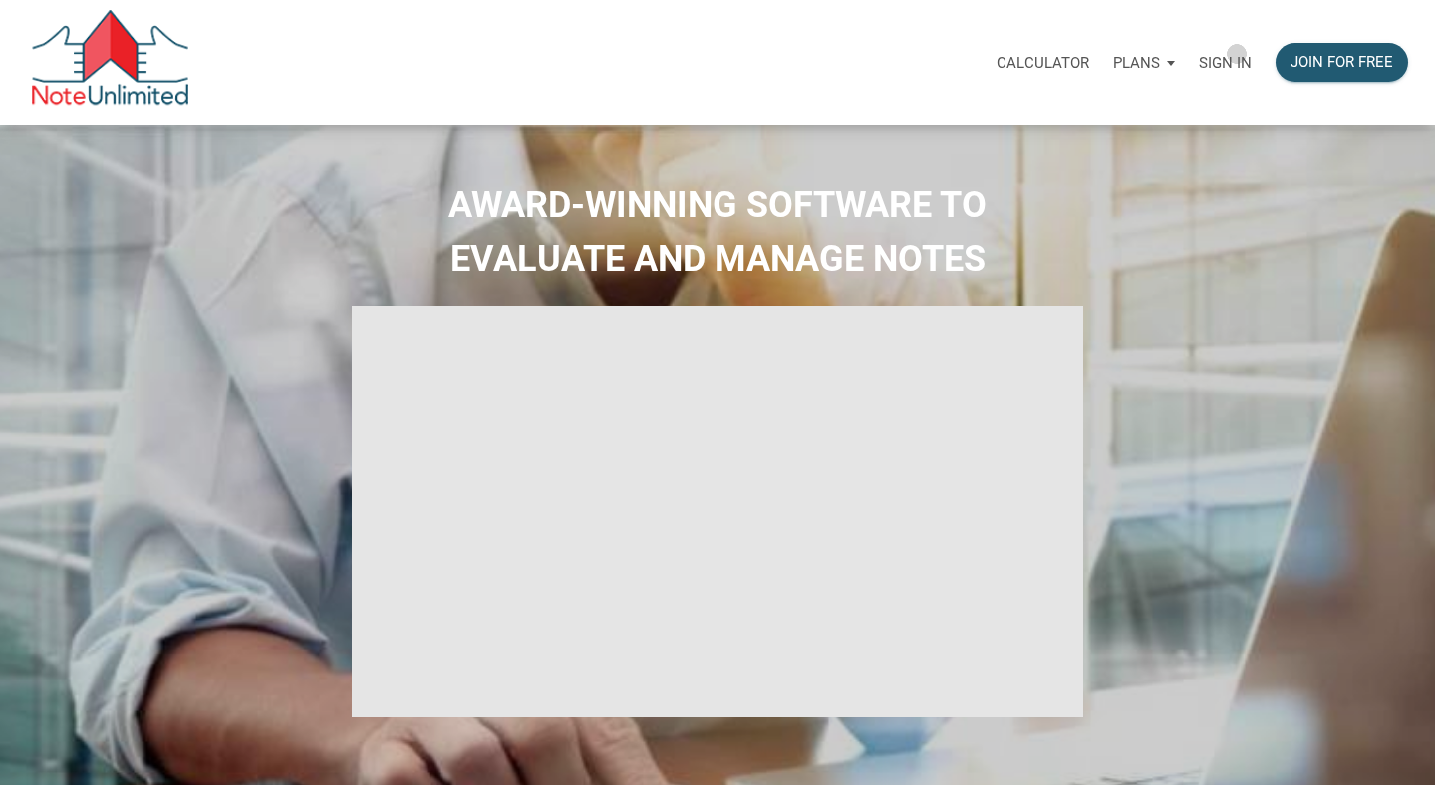
click at [1237, 54] on p "Sign in" at bounding box center [1225, 63] width 53 height 18
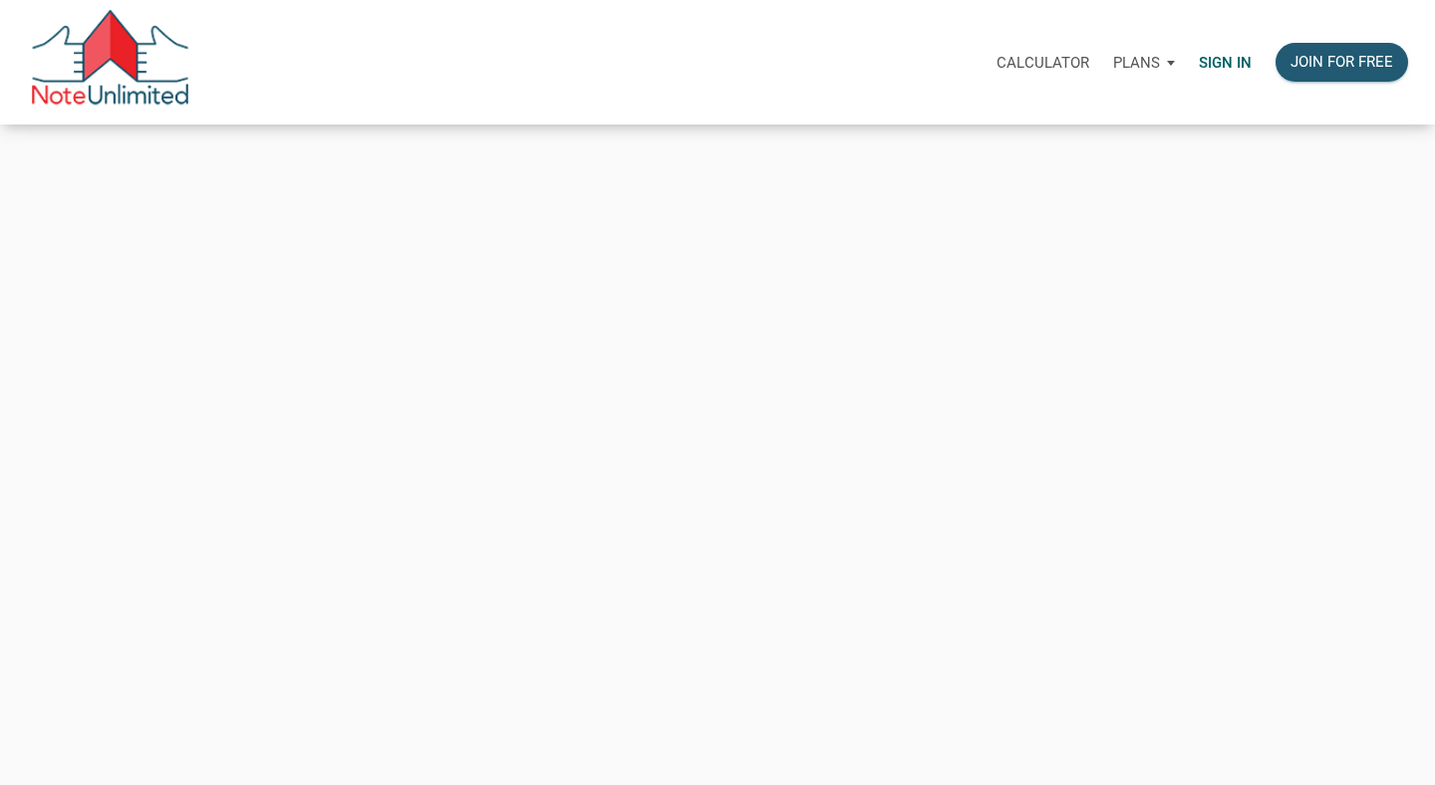
type input "[PERSON_NAME][EMAIL_ADDRESS][DOMAIN_NAME]"
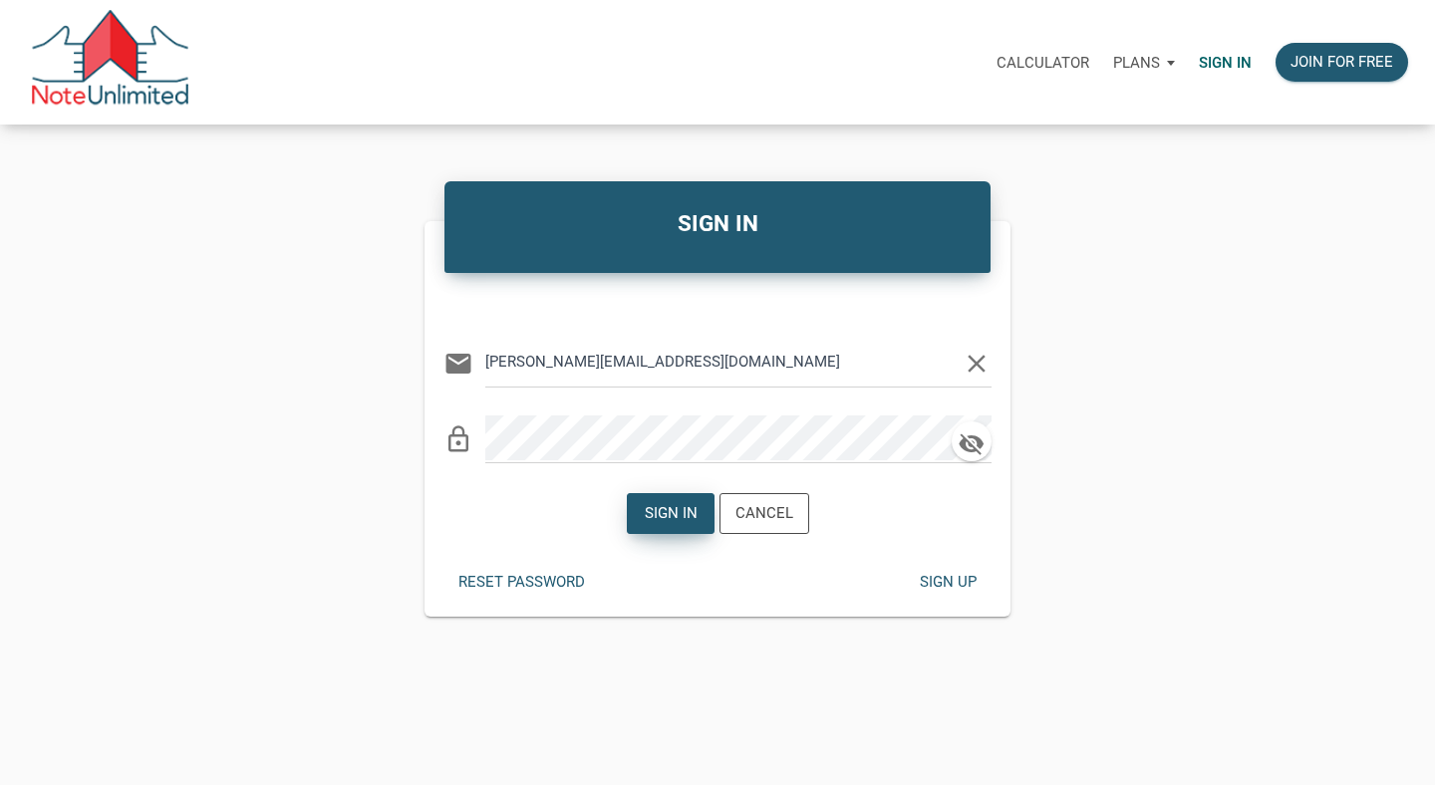
click at [678, 494] on div "Sign in" at bounding box center [671, 513] width 86 height 39
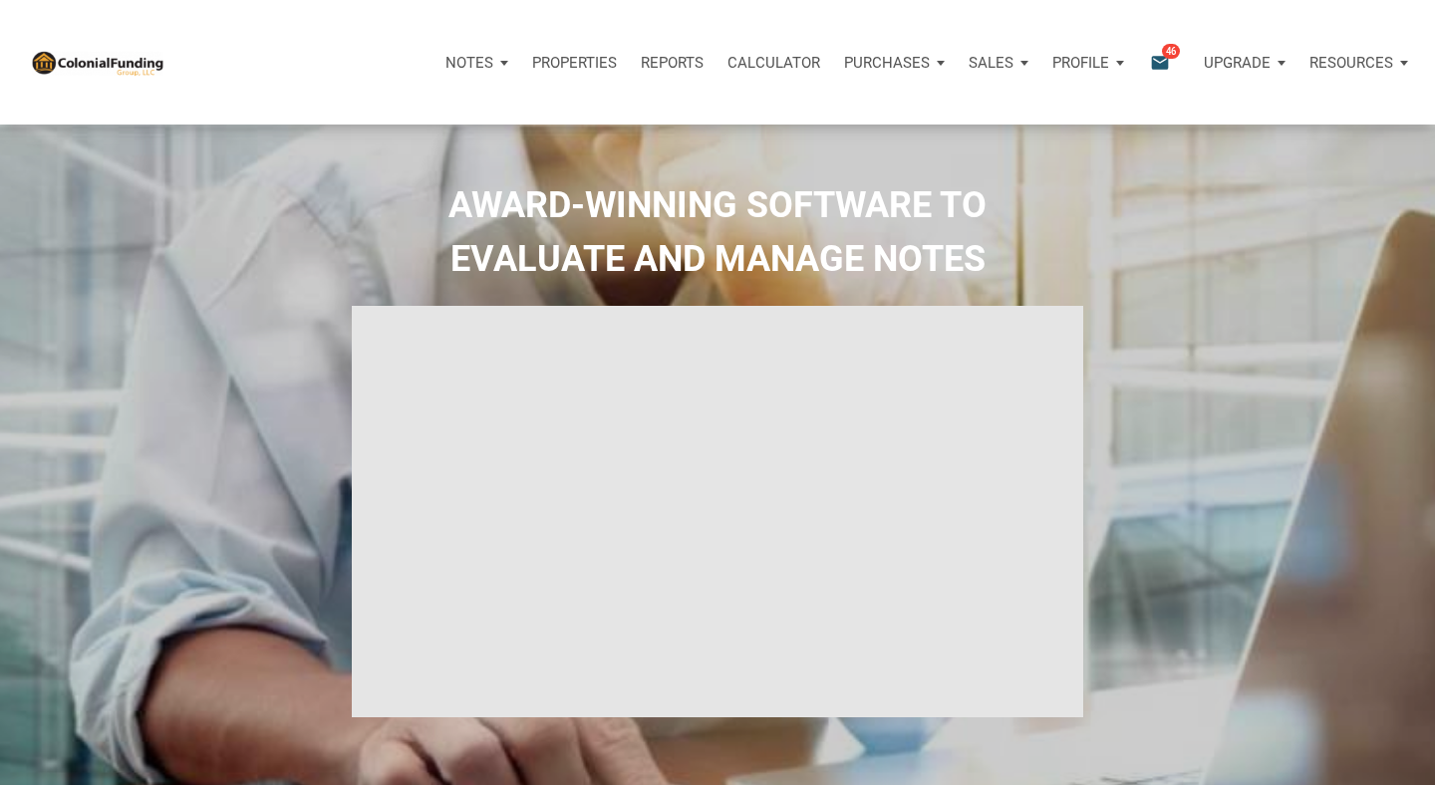
click at [575, 62] on p "Properties" at bounding box center [574, 63] width 85 height 18
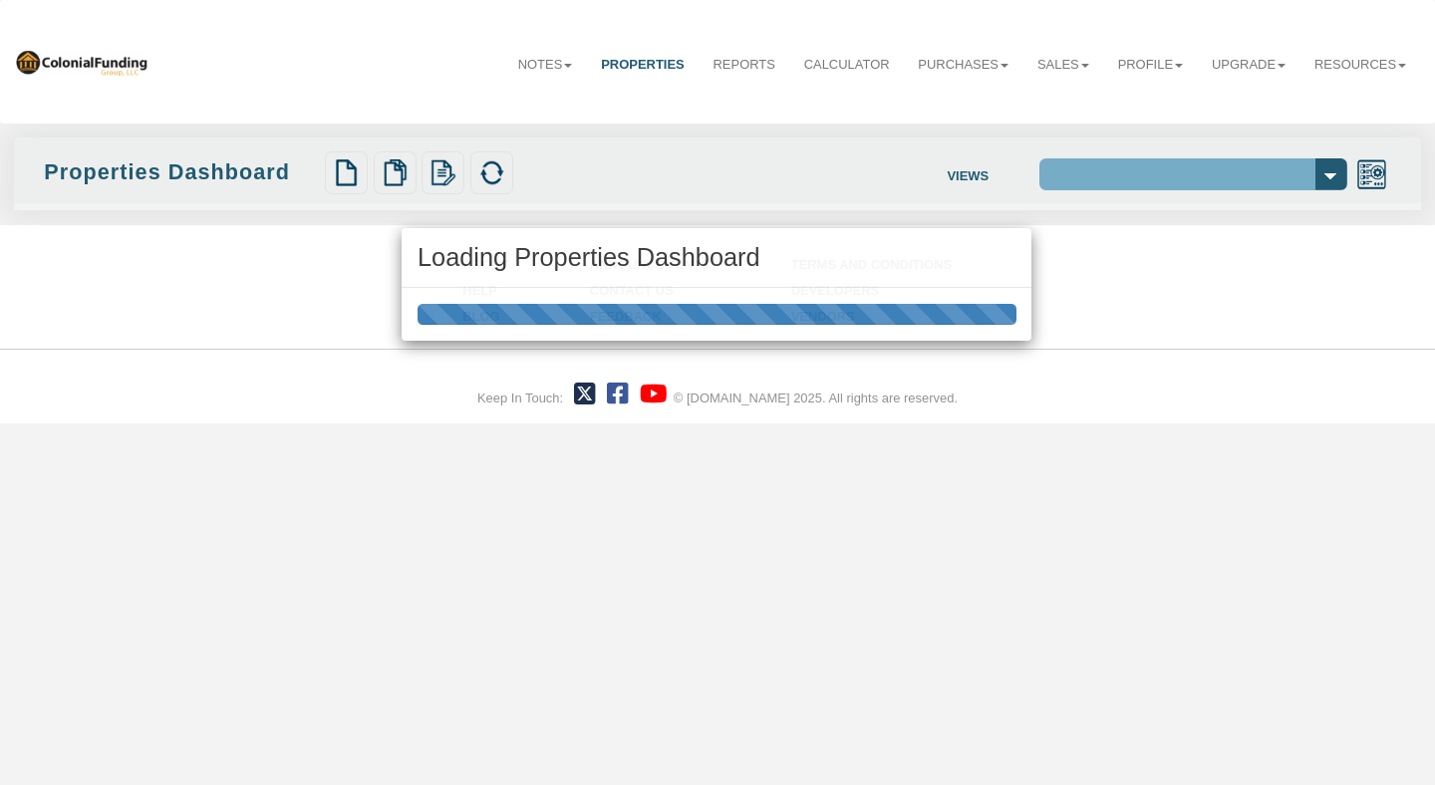
select select "138"
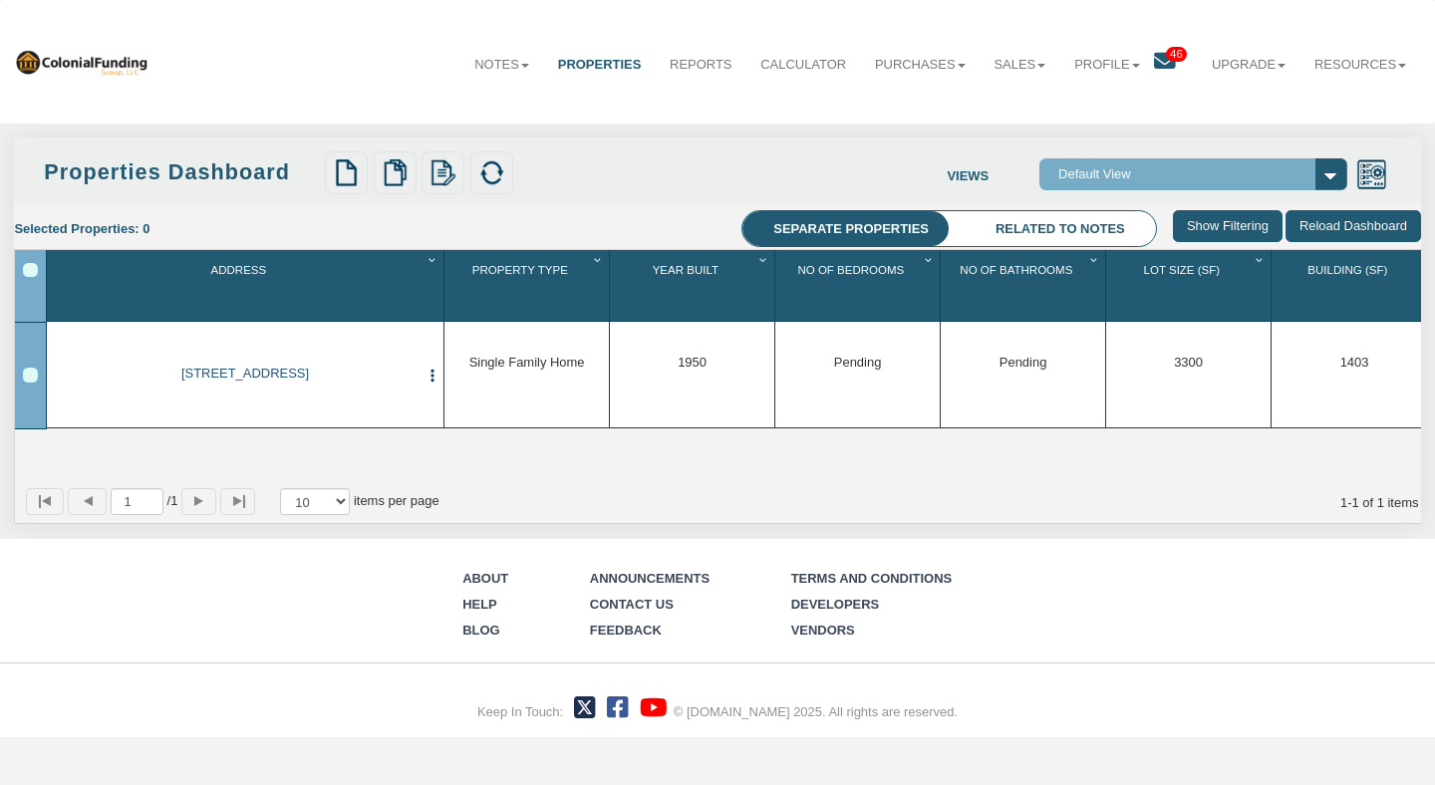
click at [323, 376] on link "1609 Bamboo St, Bryan, TX, 77803" at bounding box center [245, 374] width 348 height 16
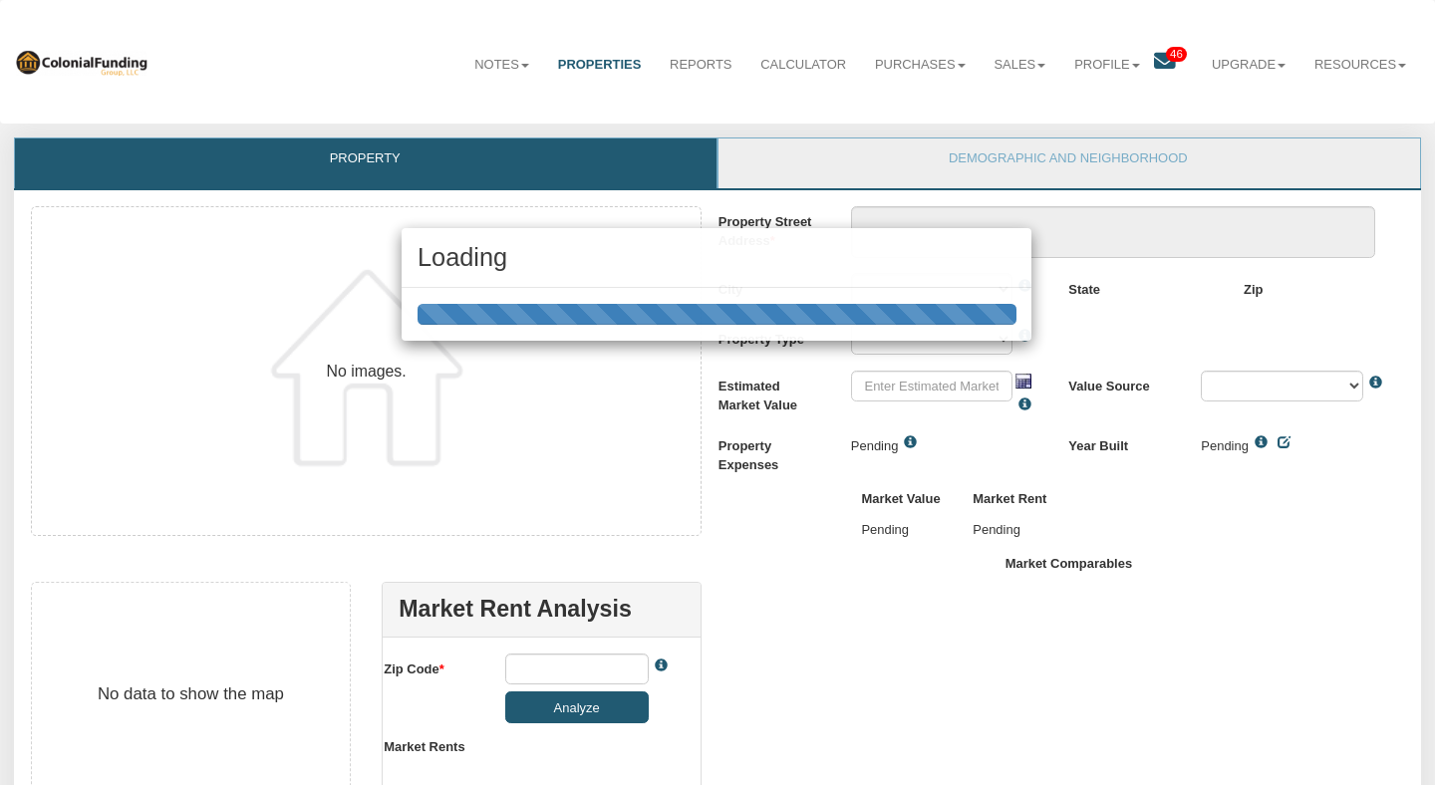
type textarea "1609 Bamboo St"
type input "$285,000.00"
type input "77803"
select select "string:Bryan"
select select "string:SFR"
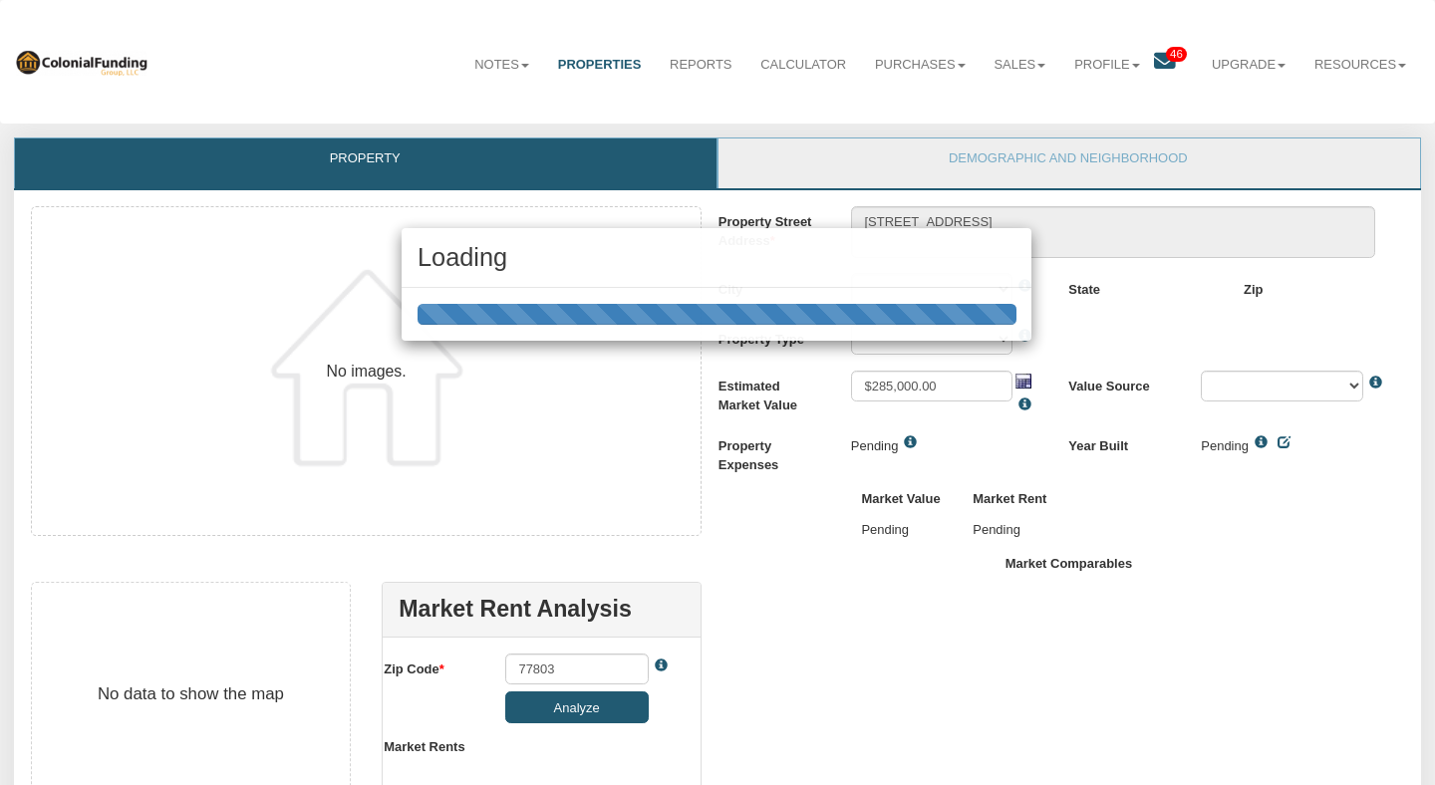
select select "string:Custom"
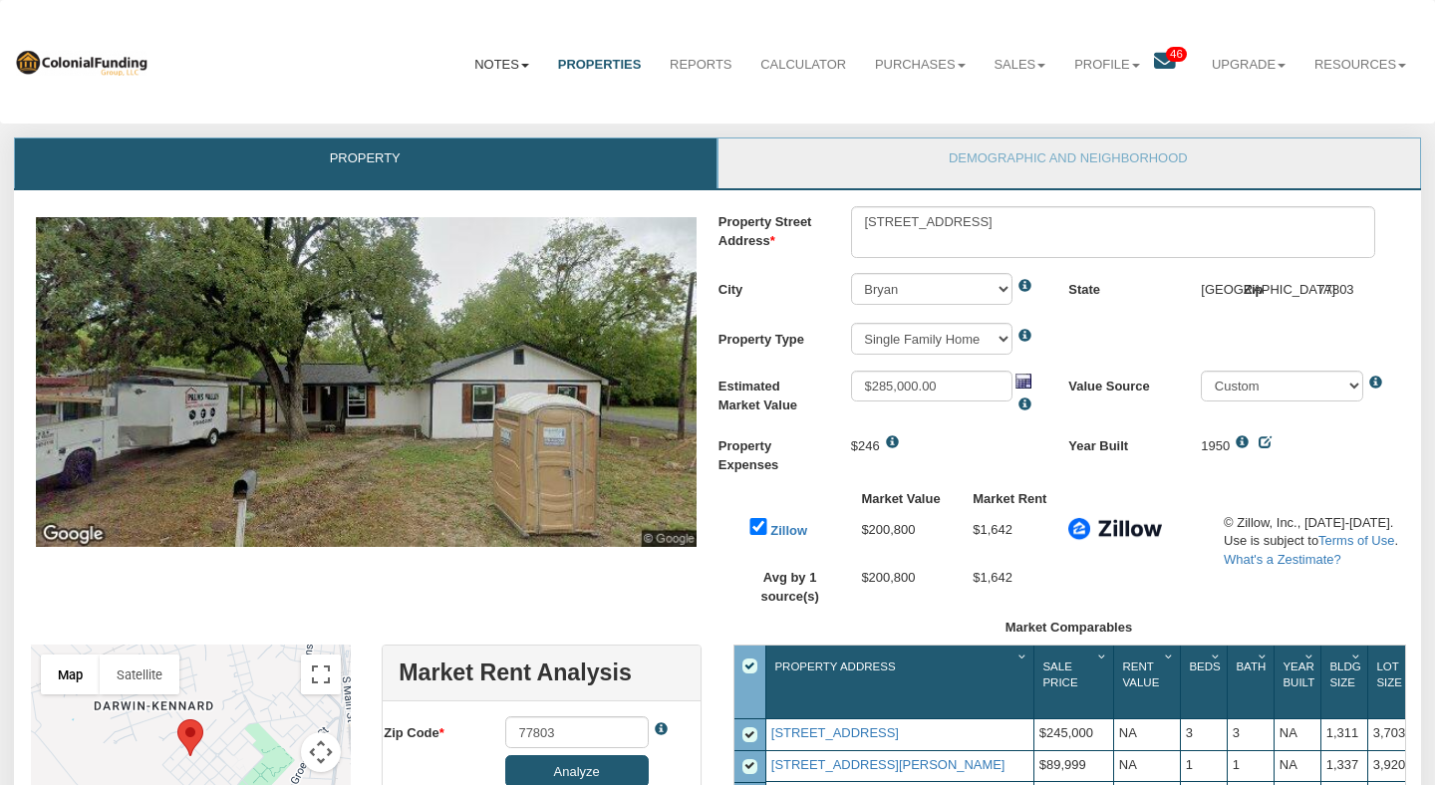
click at [487, 62] on link "Notes" at bounding box center [502, 65] width 84 height 49
click at [449, 111] on link "Dashboard" at bounding box center [459, 108] width 165 height 25
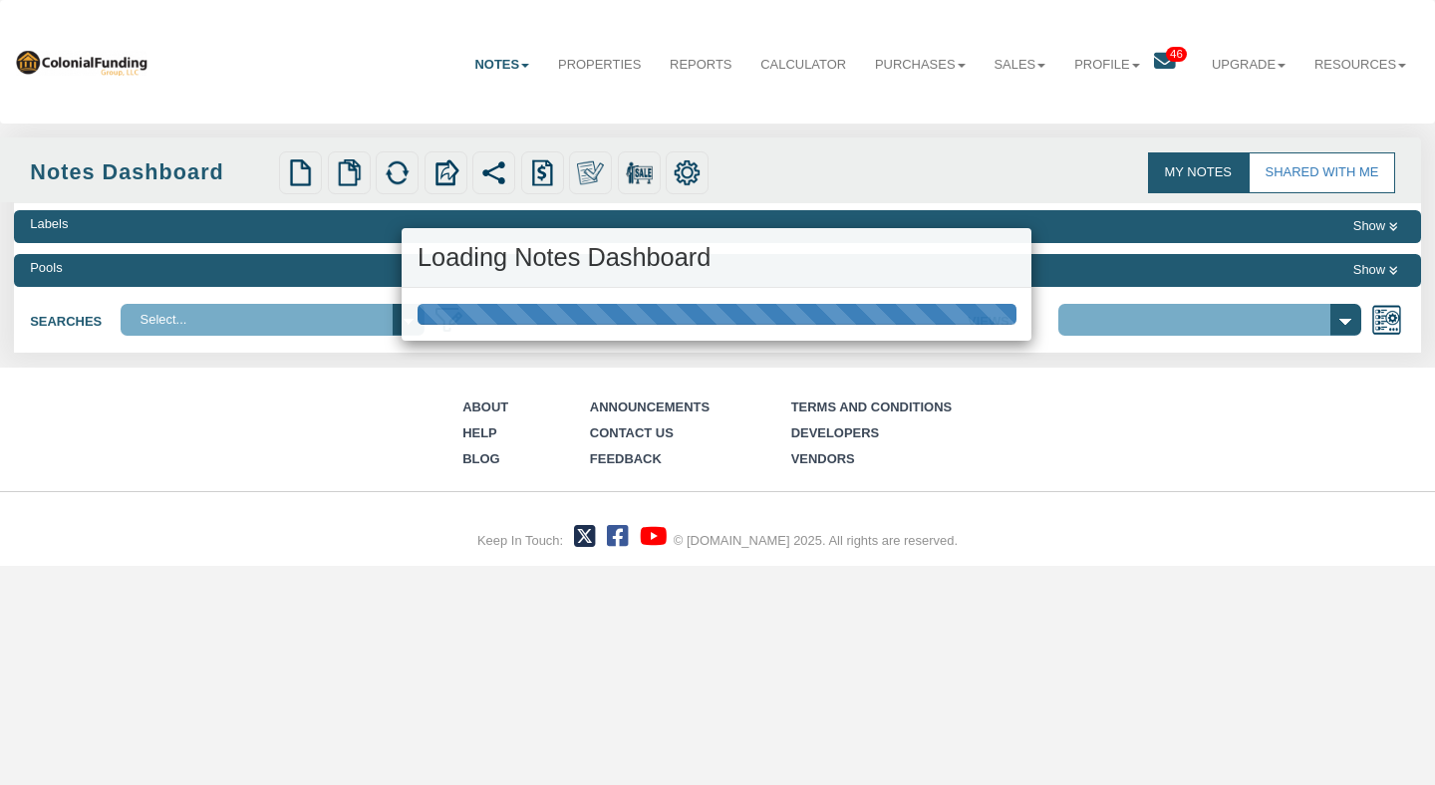
select select "316"
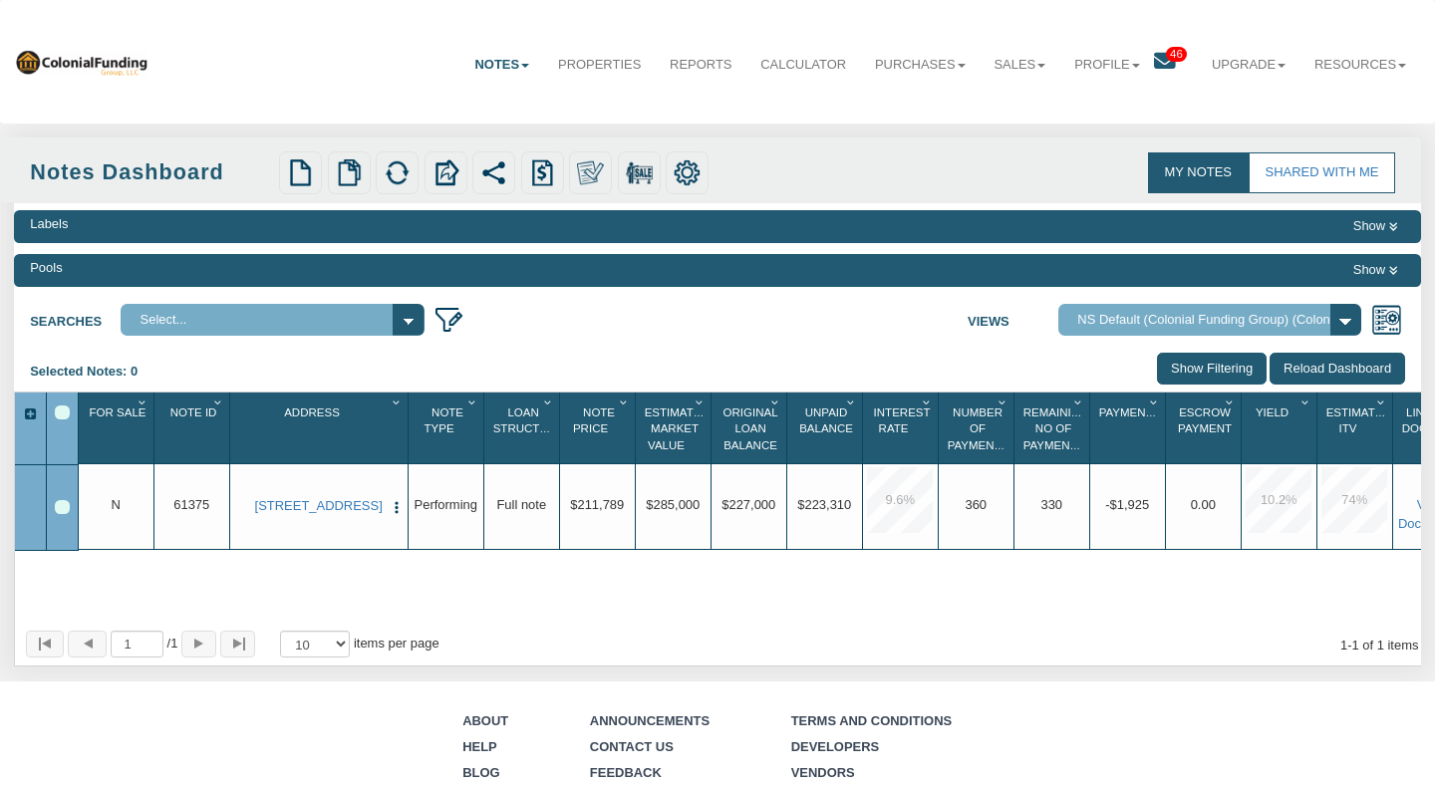
scroll to position [0, 44]
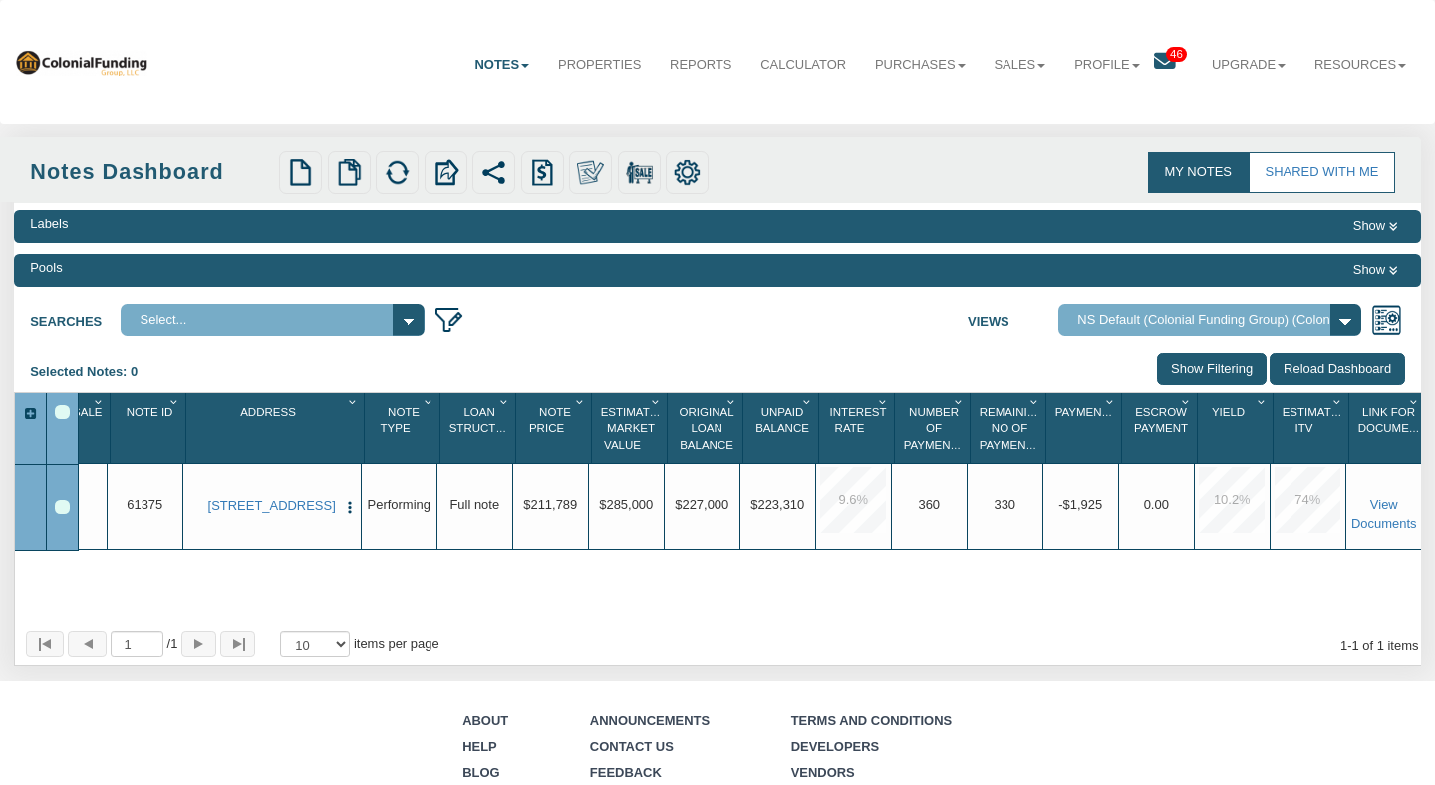
click at [397, 500] on span "Performing" at bounding box center [399, 504] width 63 height 15
click at [290, 508] on link "[STREET_ADDRESS]" at bounding box center [271, 506] width 129 height 16
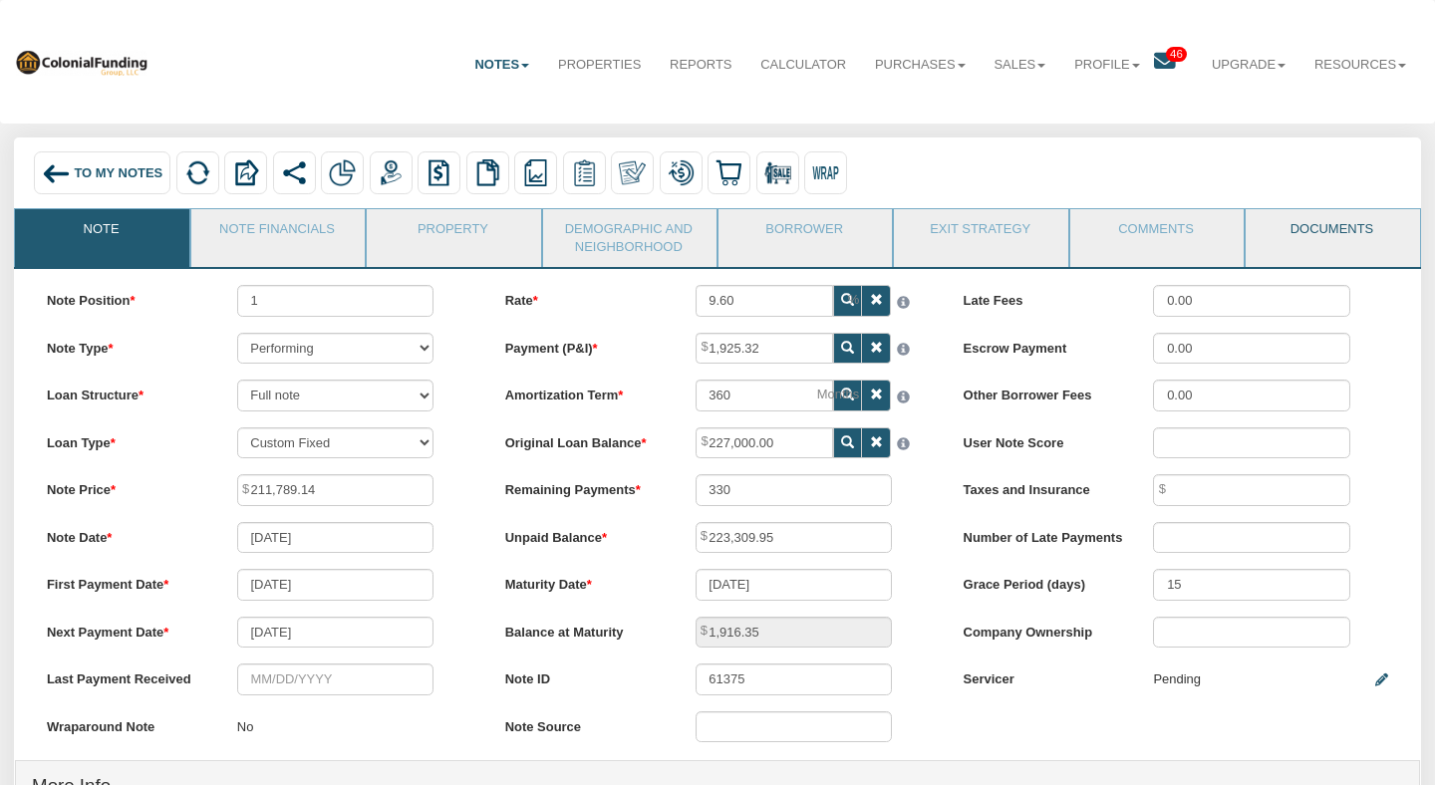
click at [1310, 222] on link "Documents" at bounding box center [1331, 234] width 171 height 50
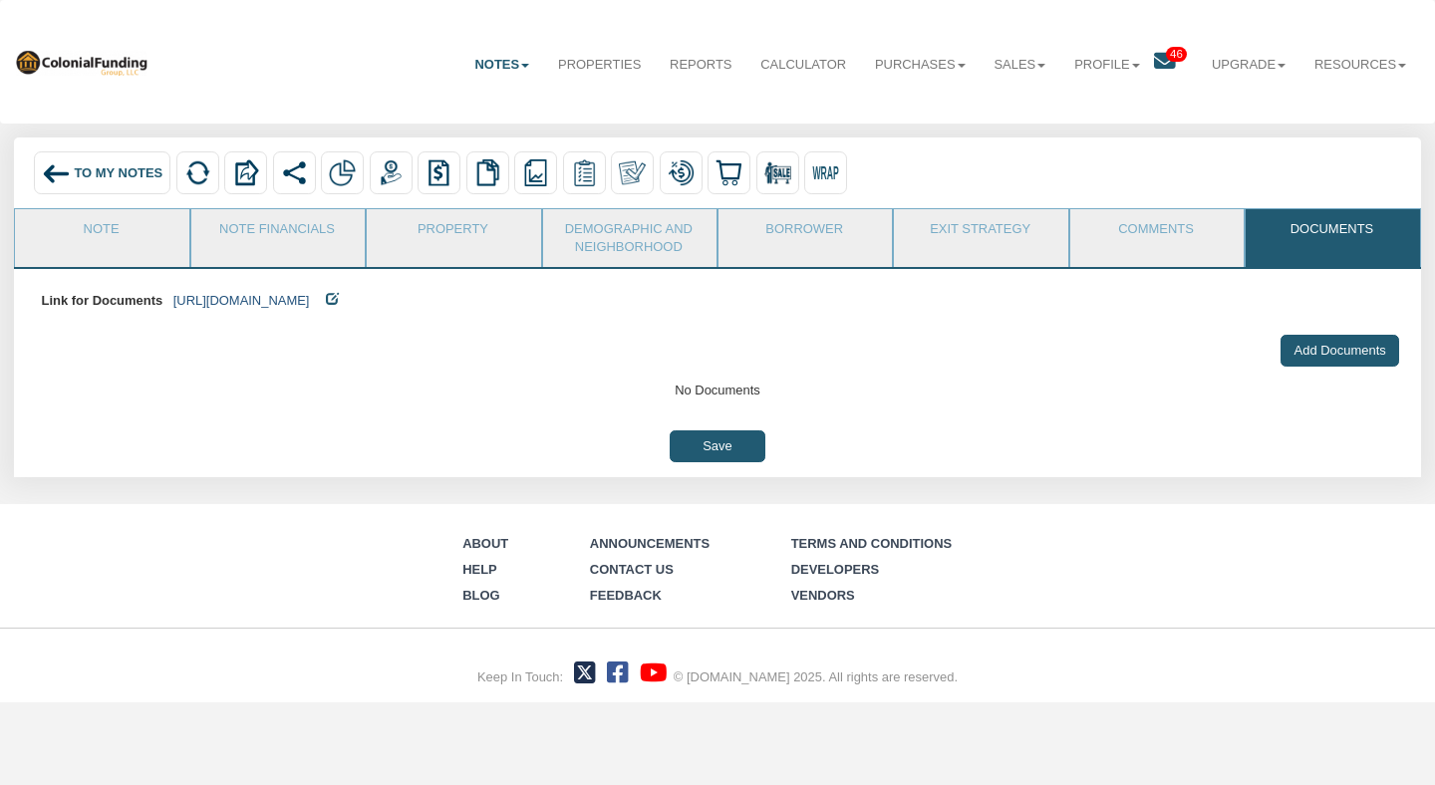
click at [310, 294] on link "https://colonialfundinggroup.sharepoint.com/:f:/s/operationsteam/EpdFjORJ3lBDiG…" at bounding box center [241, 300] width 137 height 15
click at [598, 59] on link "Properties" at bounding box center [600, 65] width 112 height 49
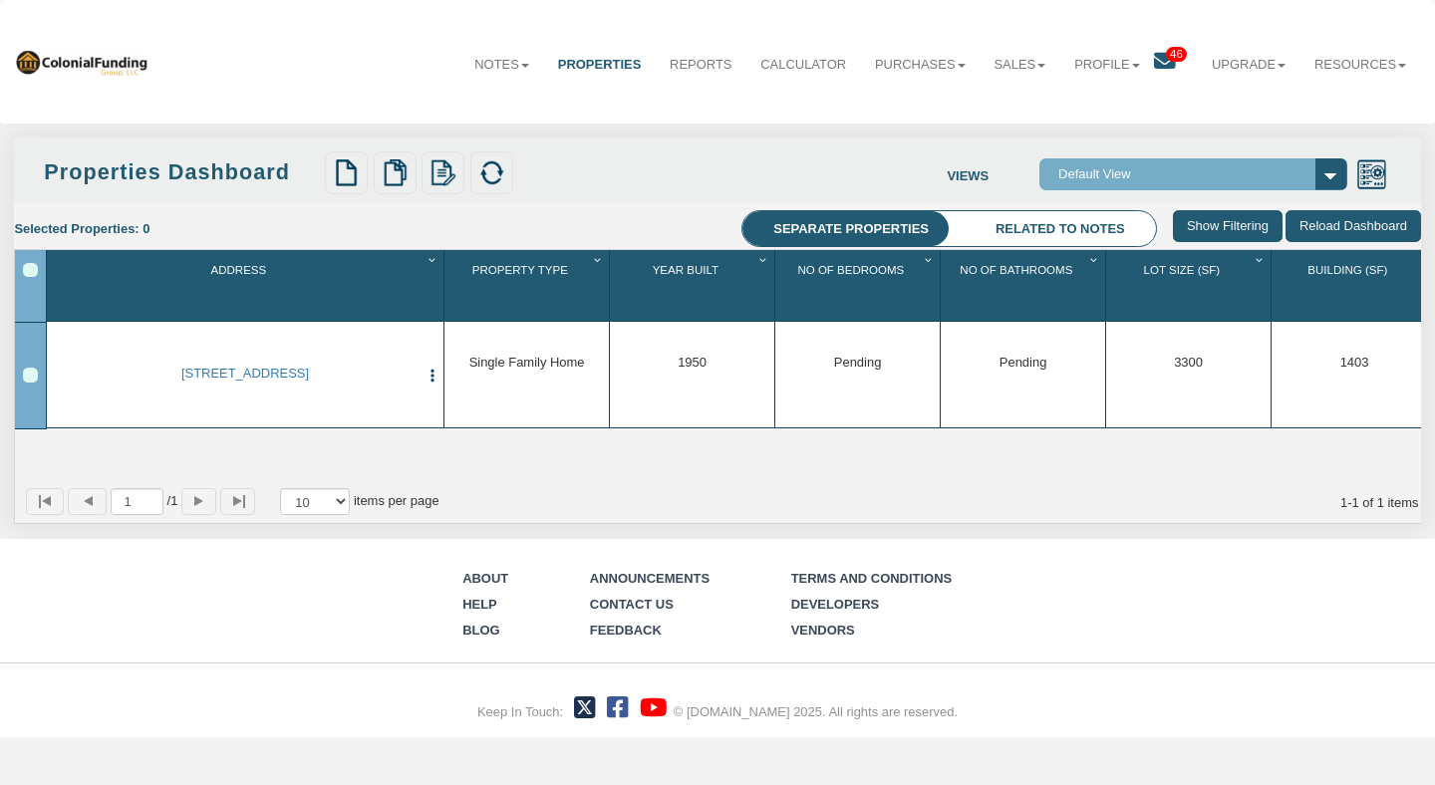
click at [1154, 58] on icon at bounding box center [1165, 62] width 22 height 22
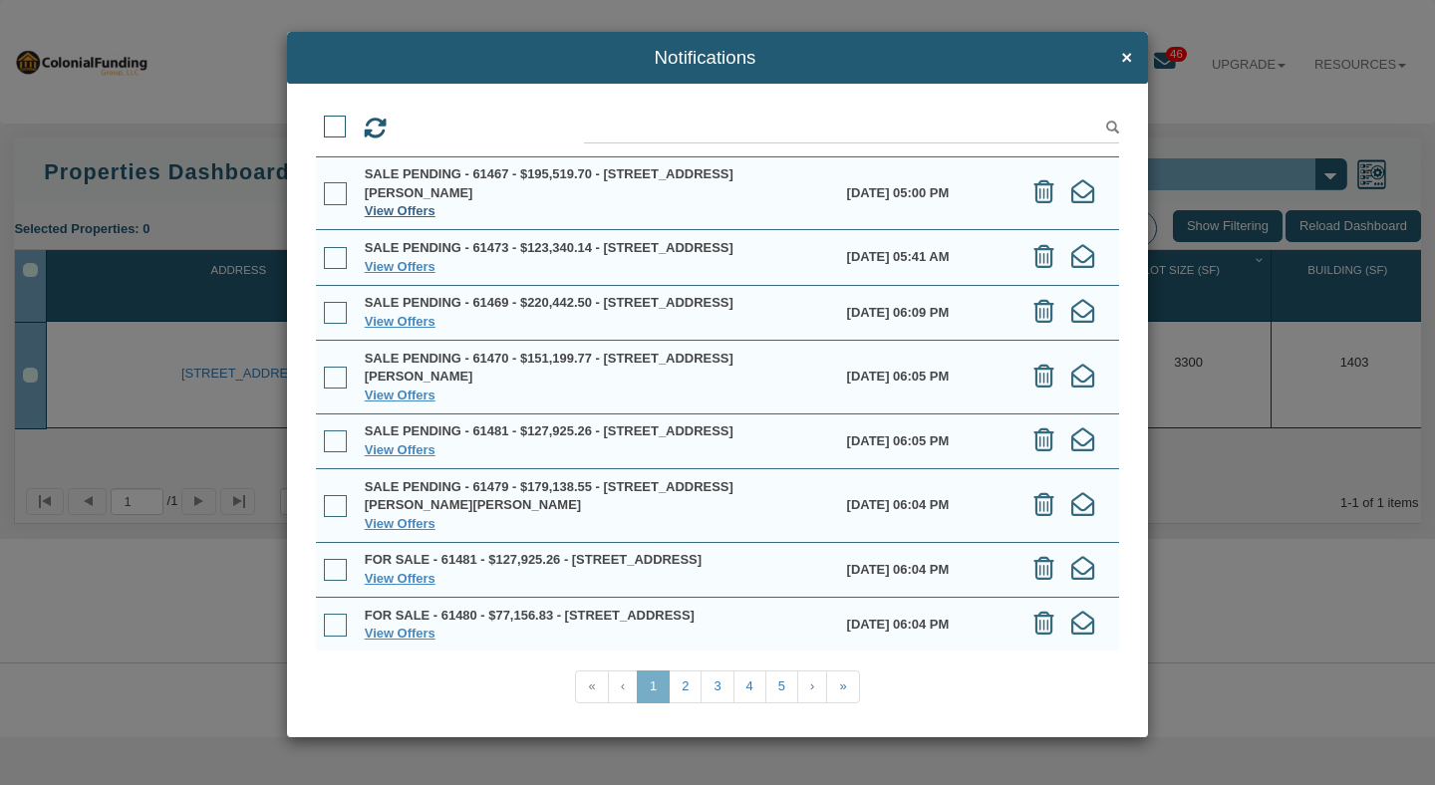
click at [421, 216] on link "View Offers" at bounding box center [400, 210] width 71 height 15
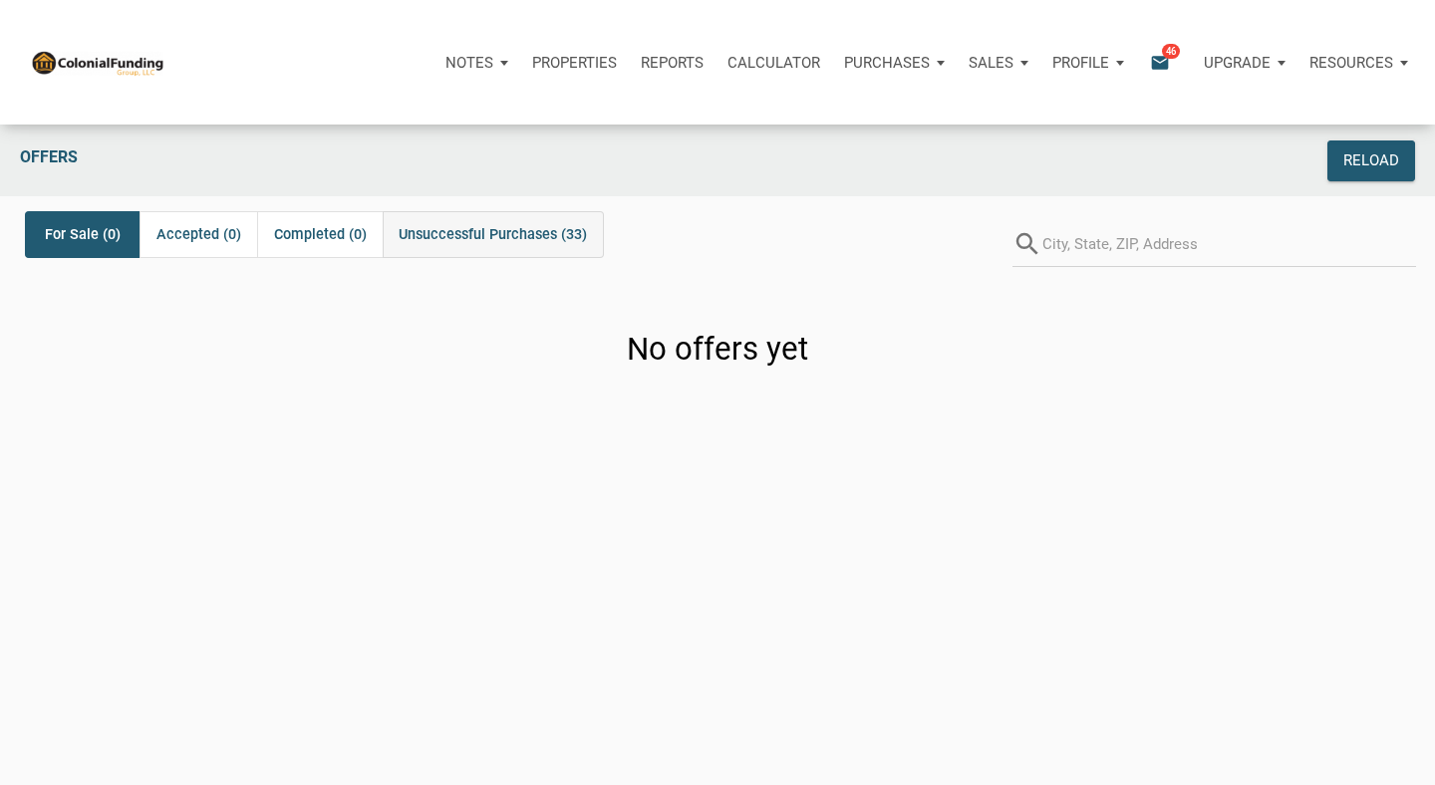
click at [464, 230] on span "Unsuccessful Purchases (33)" at bounding box center [493, 235] width 188 height 24
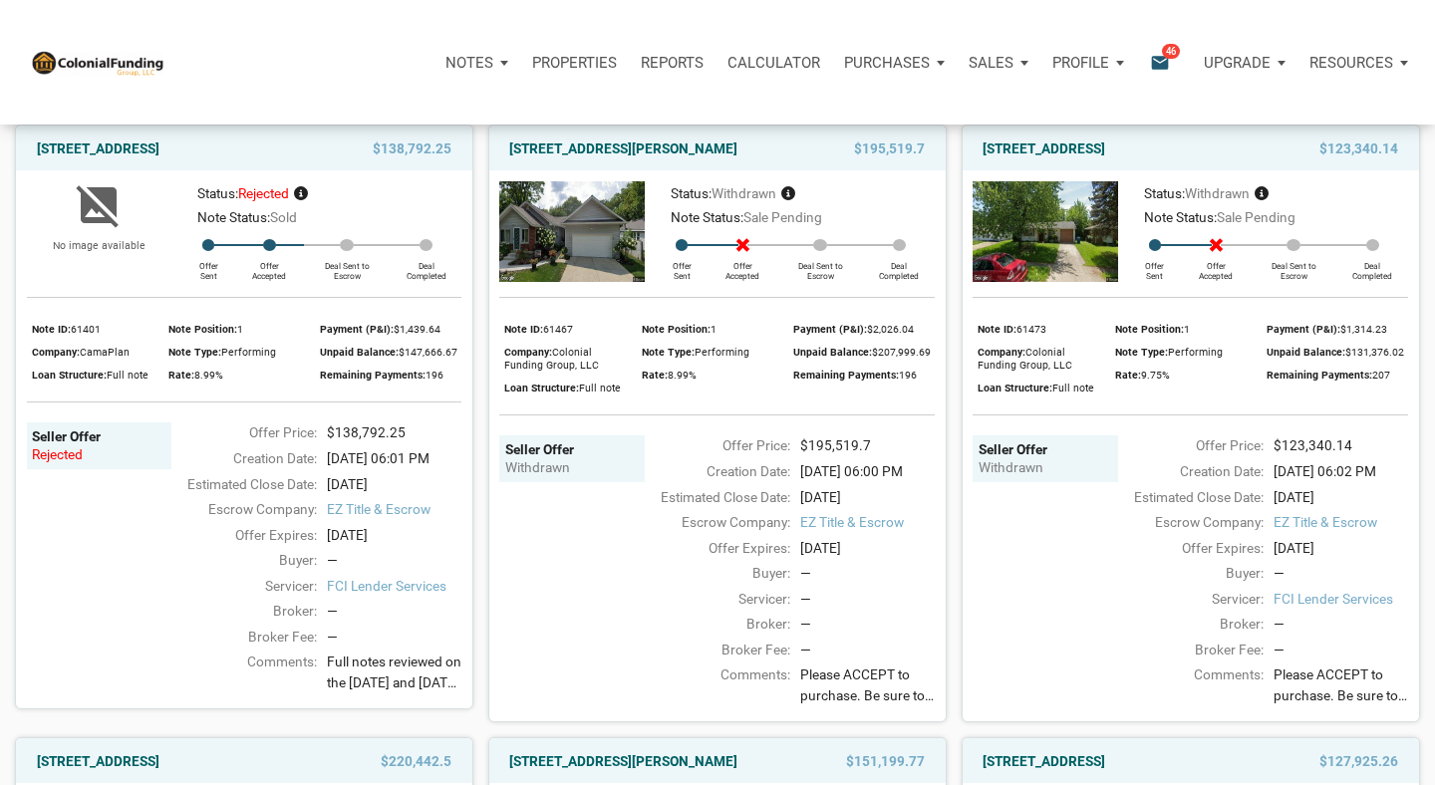
scroll to position [784, 0]
click at [624, 159] on link "4612 Vernon Ave, Indianapolis, IN, 46226" at bounding box center [623, 148] width 228 height 24
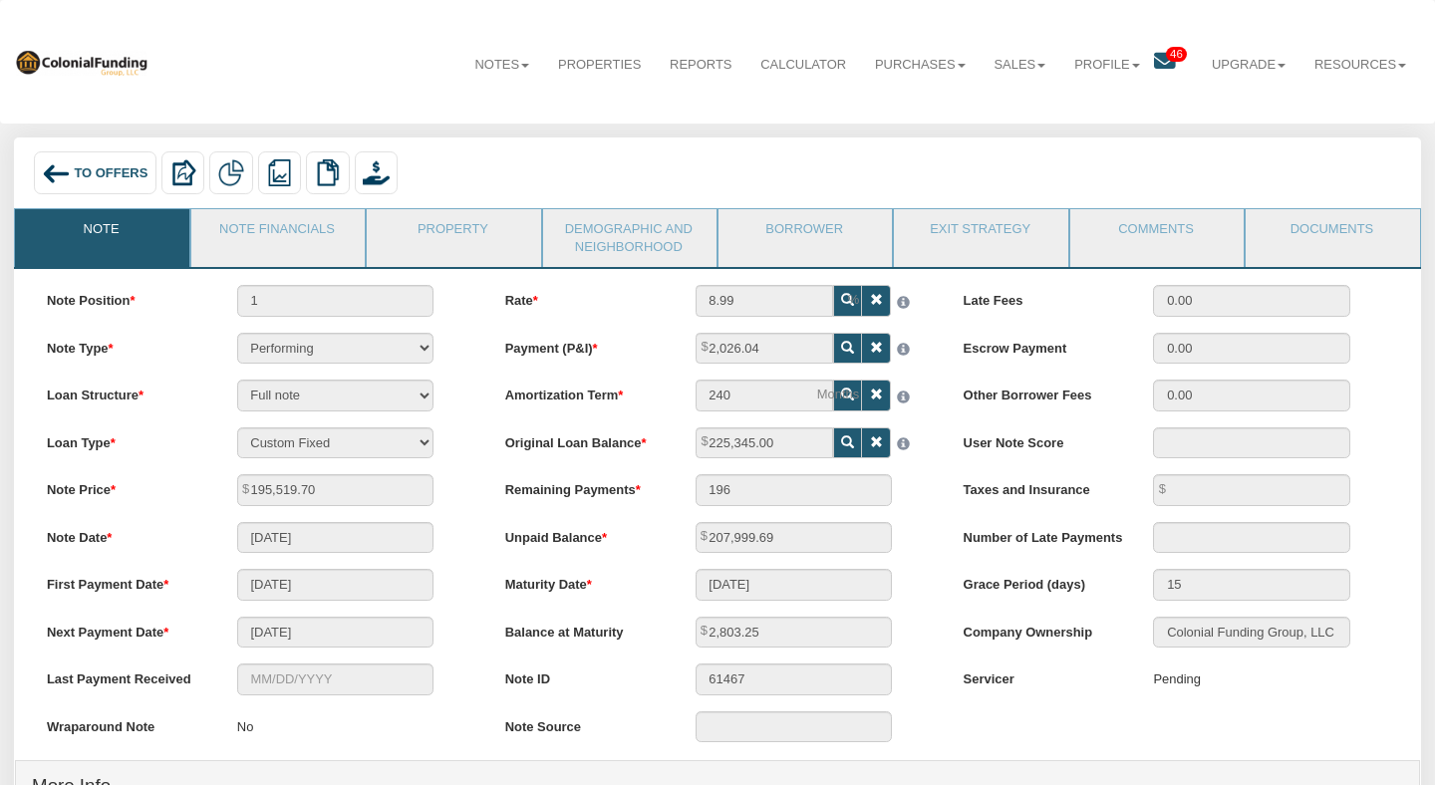
click at [494, 503] on div "Remaining Payments 196" at bounding box center [717, 490] width 456 height 32
click at [1173, 52] on span "46" at bounding box center [1176, 54] width 21 height 15
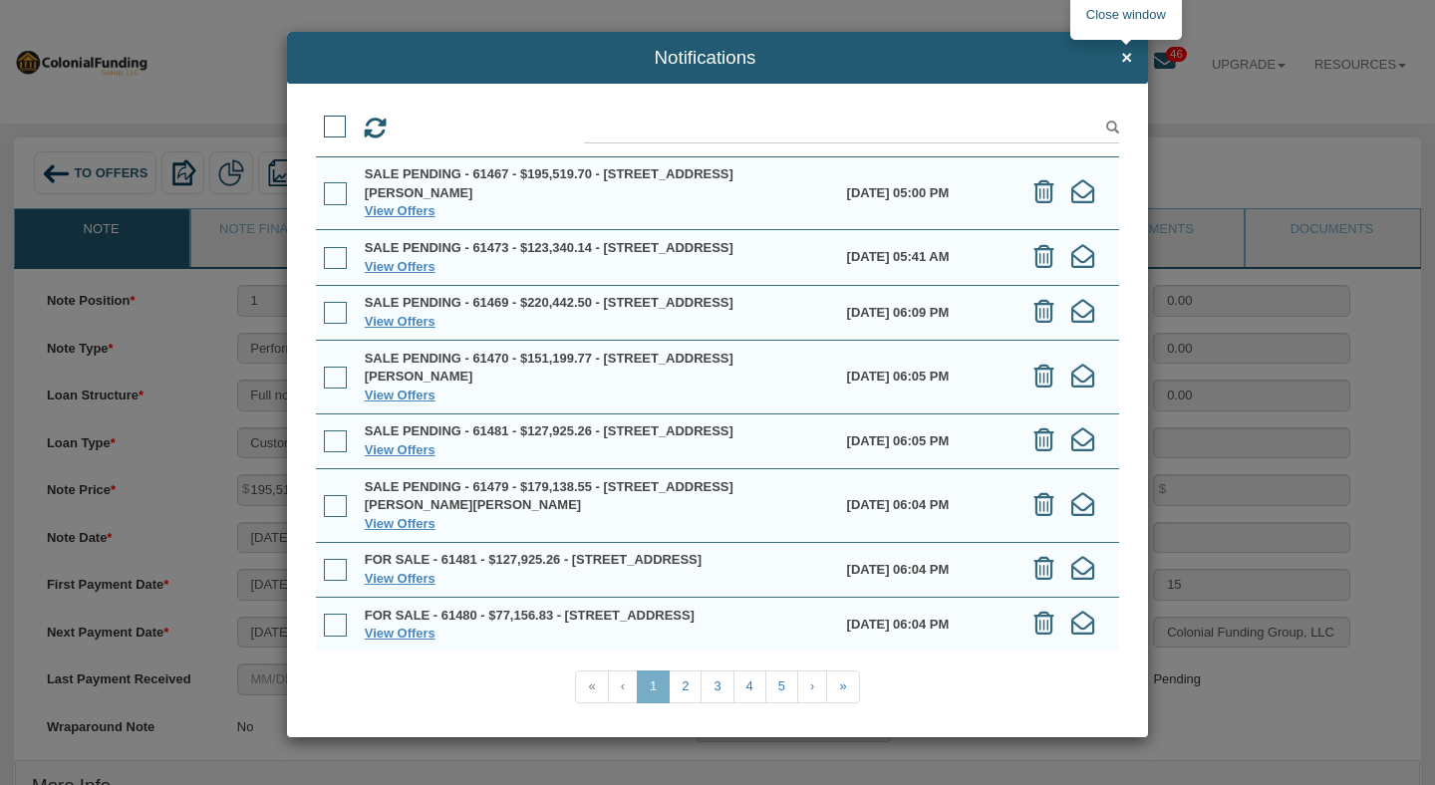
click at [1127, 61] on span "×" at bounding box center [1126, 58] width 11 height 21
